Goal: Navigation & Orientation: Find specific page/section

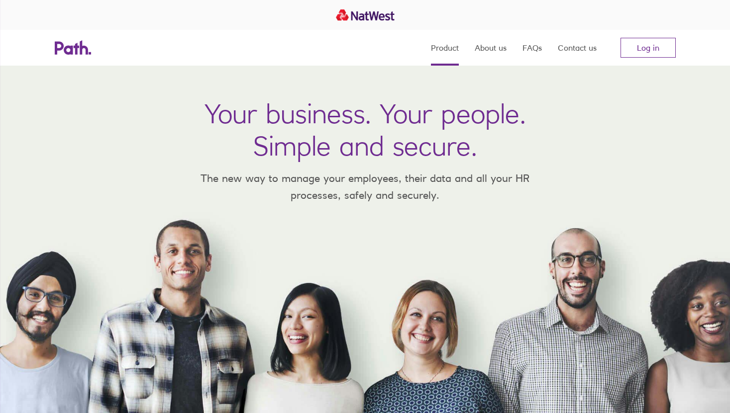
click at [440, 49] on link "Product" at bounding box center [445, 48] width 28 height 36
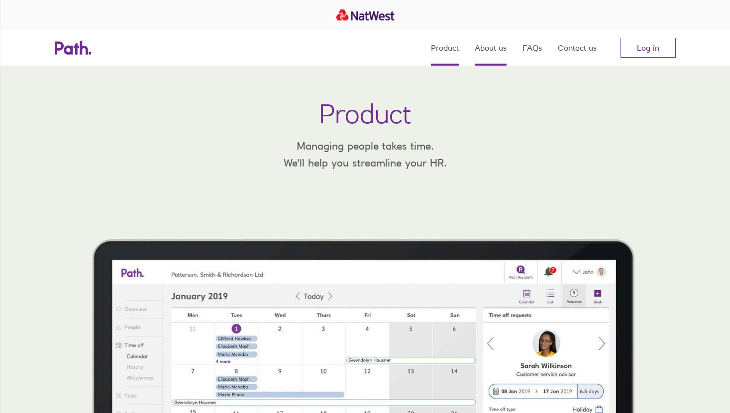
click at [489, 44] on link "About us" at bounding box center [491, 48] width 32 height 36
